Goal: Task Accomplishment & Management: Use online tool/utility

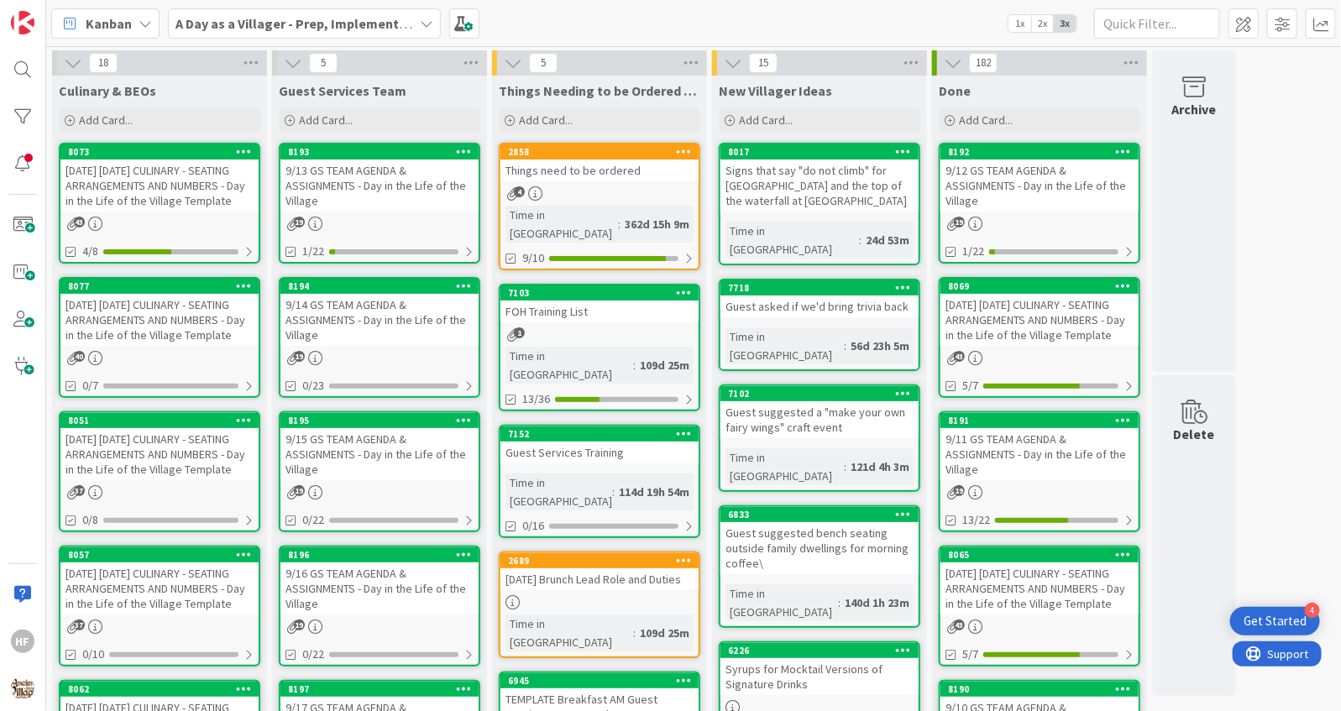
click at [183, 341] on div "[DATE] [DATE] CULINARY - SEATING ARRANGEMENTS AND NUMBERS - Day in the Life of …" at bounding box center [159, 320] width 198 height 52
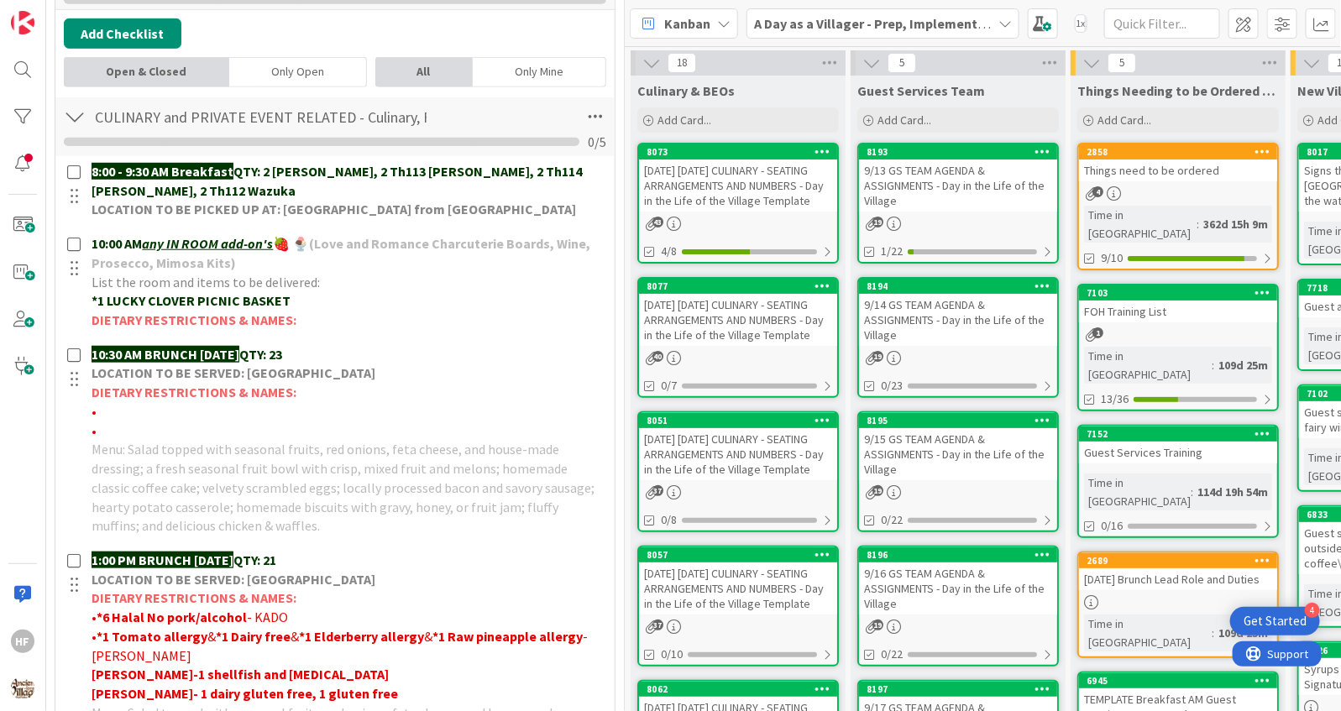
scroll to position [429, 0]
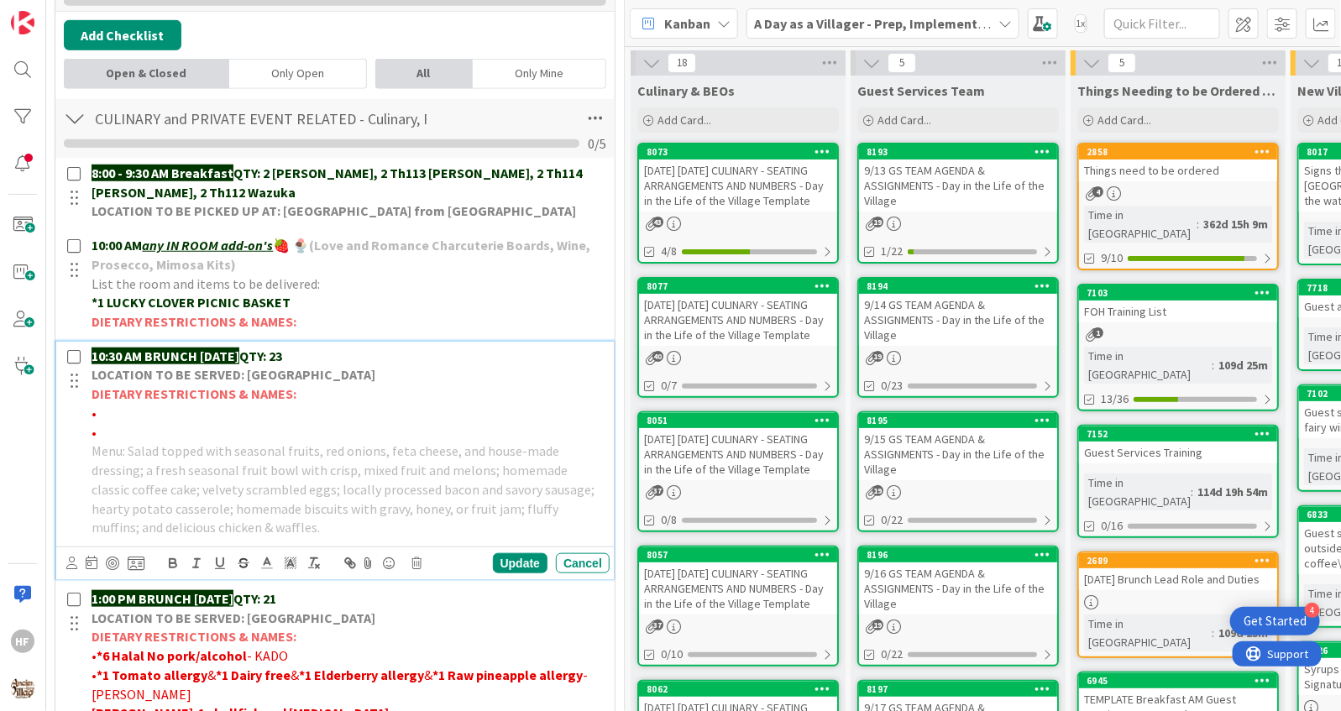
click at [316, 350] on p "10:30 AM BRUNCH [DATE] QTY: 23" at bounding box center [347, 356] width 511 height 19
click at [508, 557] on div "Update" at bounding box center [520, 563] width 55 height 20
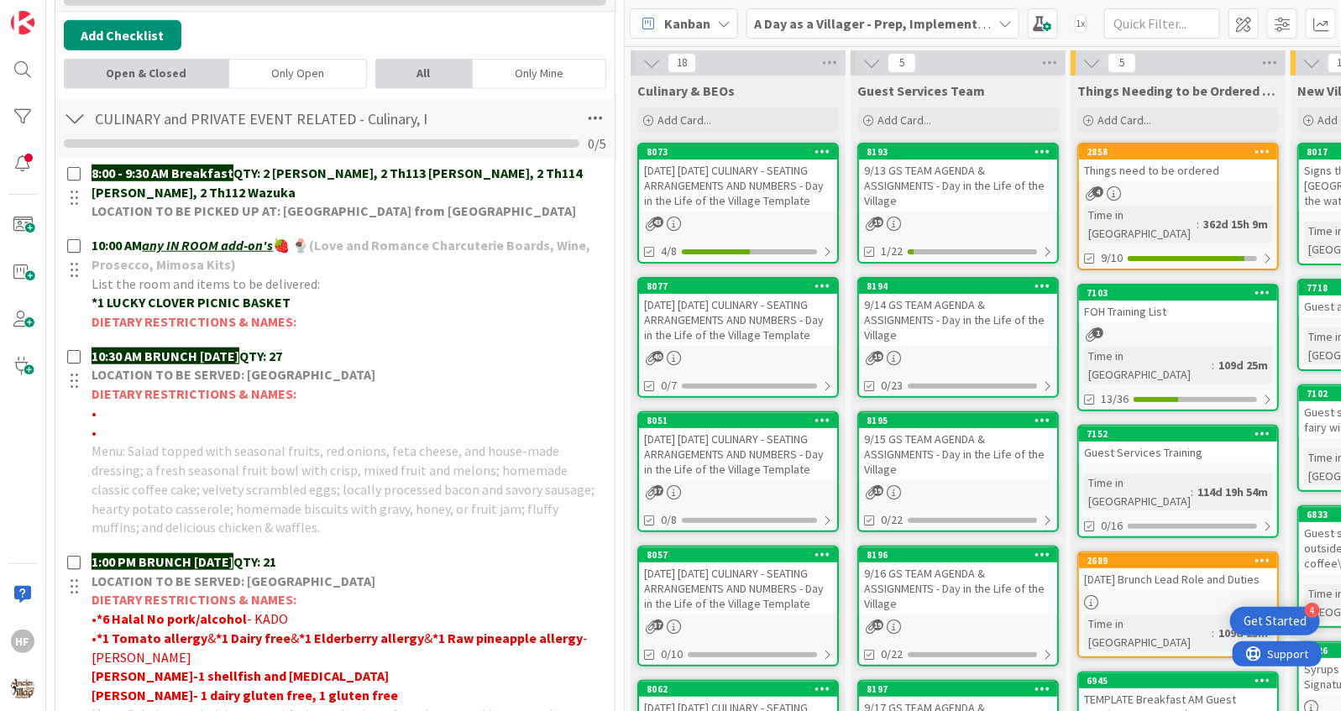
scroll to position [0, 0]
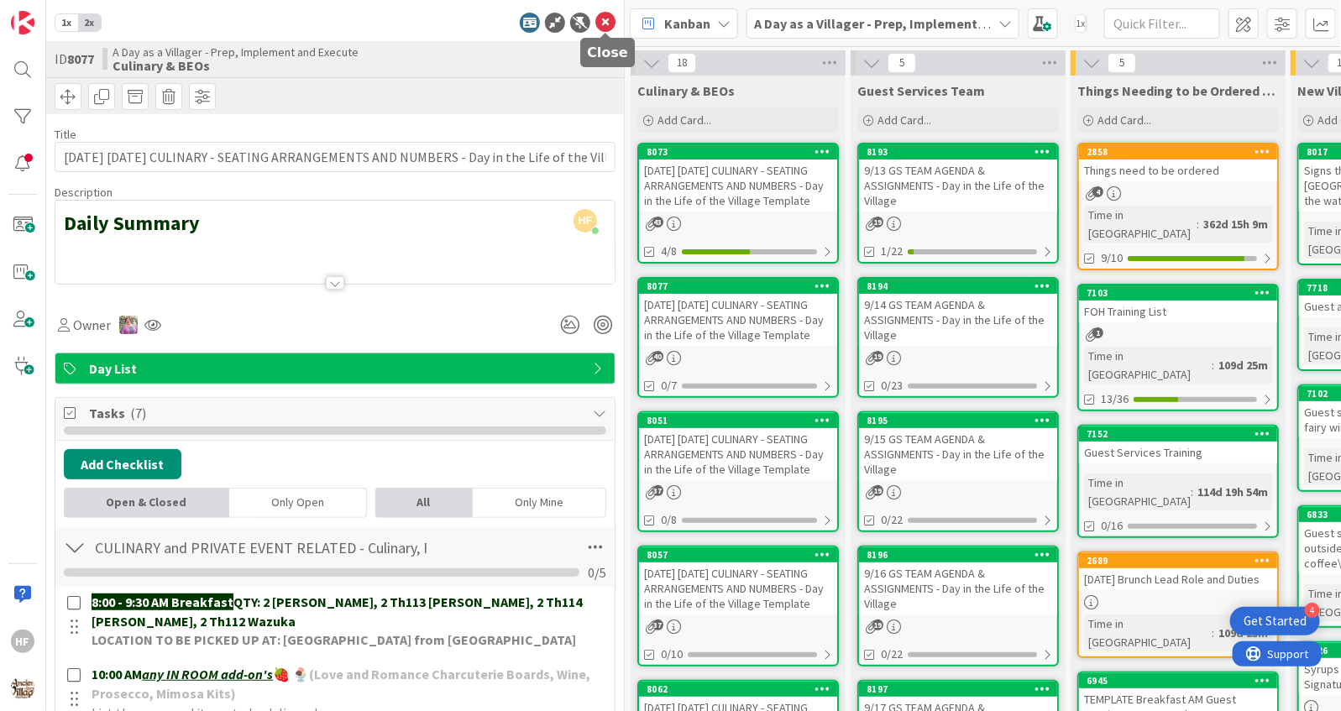
click at [604, 26] on icon at bounding box center [605, 23] width 20 height 20
